Goal: Navigation & Orientation: Find specific page/section

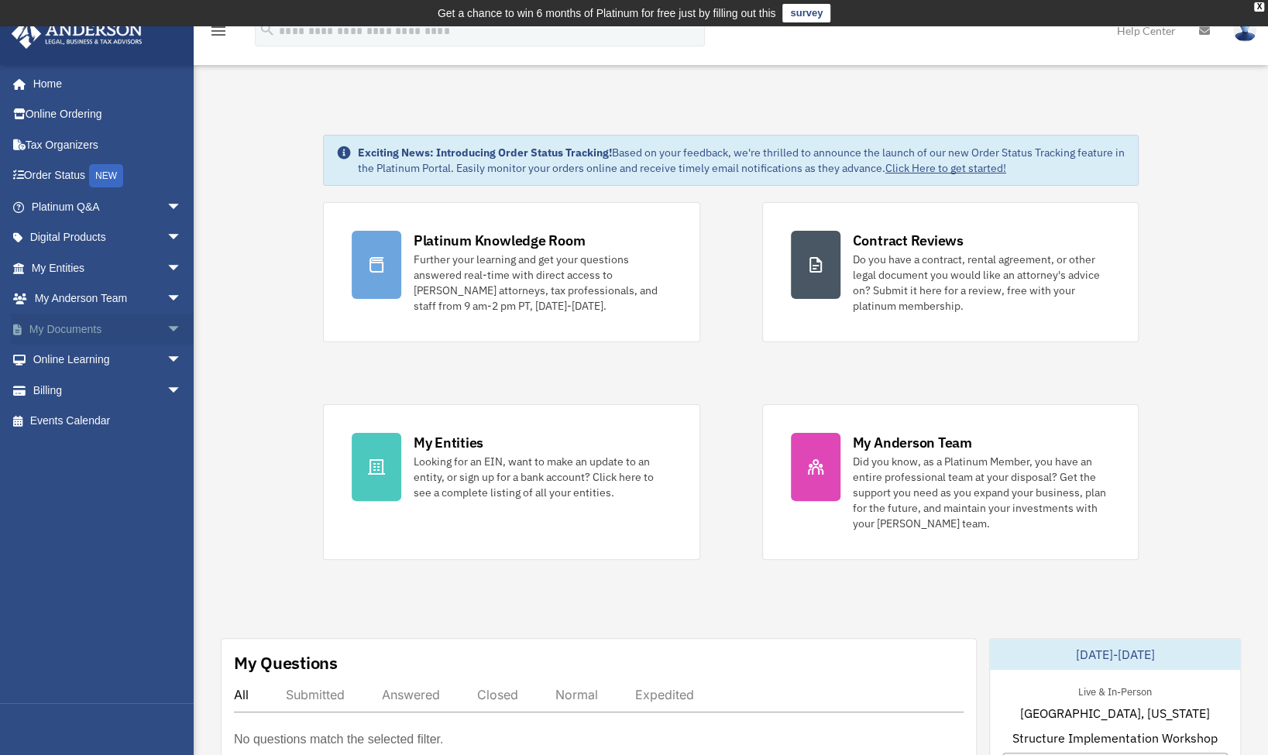
click at [47, 325] on link "My Documents arrow_drop_down" at bounding box center [108, 329] width 194 height 31
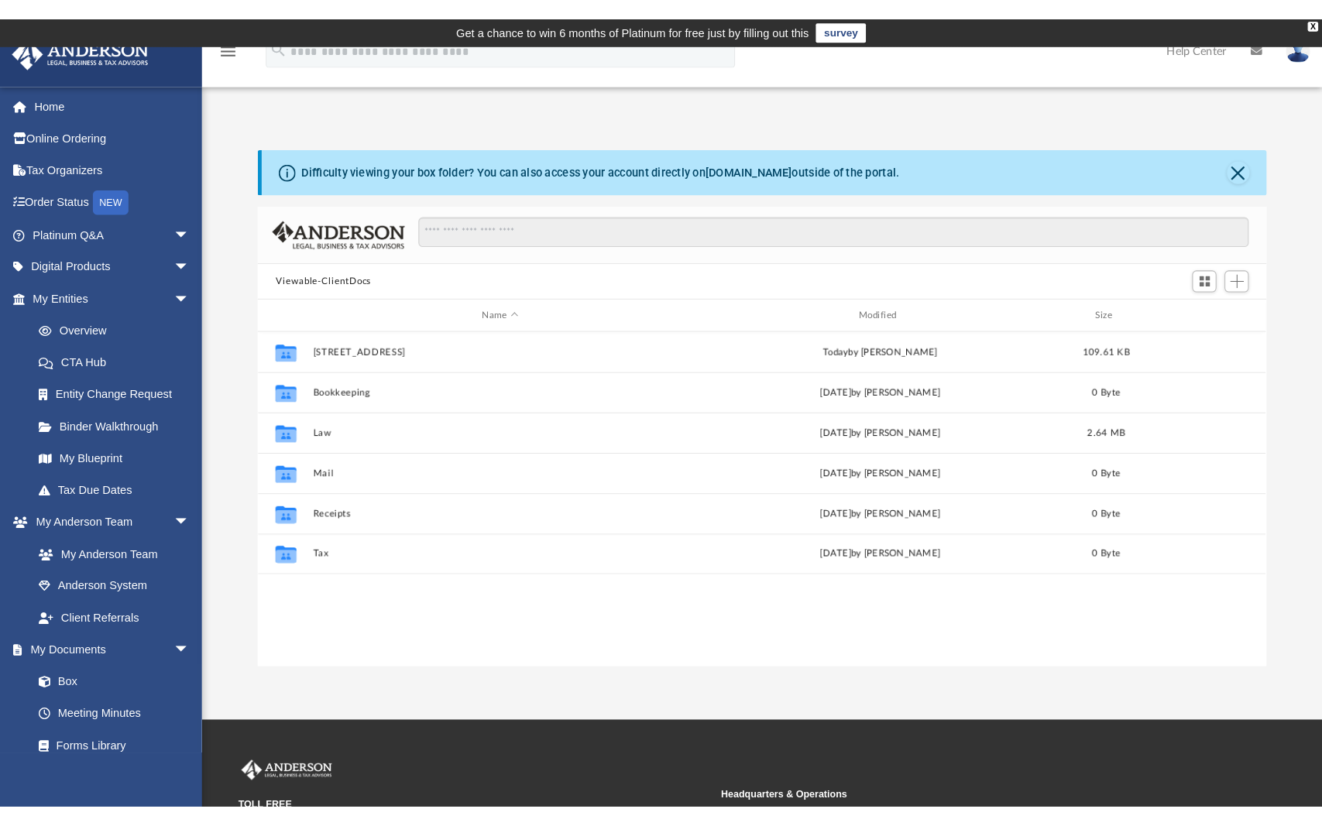
scroll to position [340, 954]
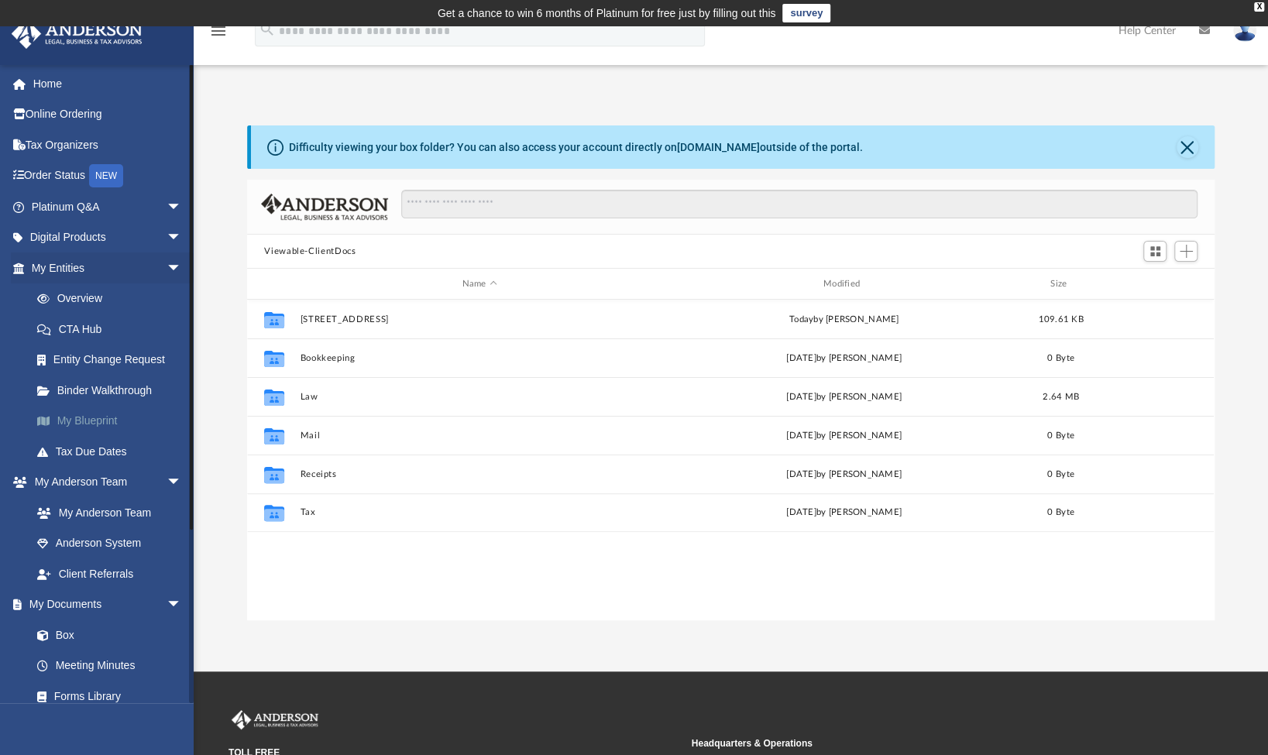
click at [72, 422] on link "My Blueprint" at bounding box center [114, 421] width 184 height 31
